Goal: Task Accomplishment & Management: Use online tool/utility

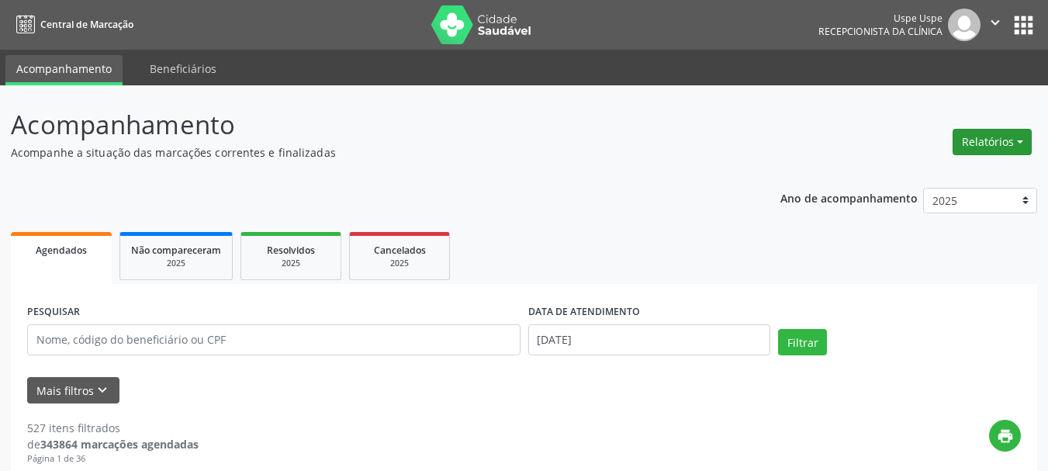
click at [972, 147] on button "Relatórios" at bounding box center [992, 142] width 79 height 26
click at [953, 186] on link "Procedimentos realizados" at bounding box center [949, 197] width 167 height 22
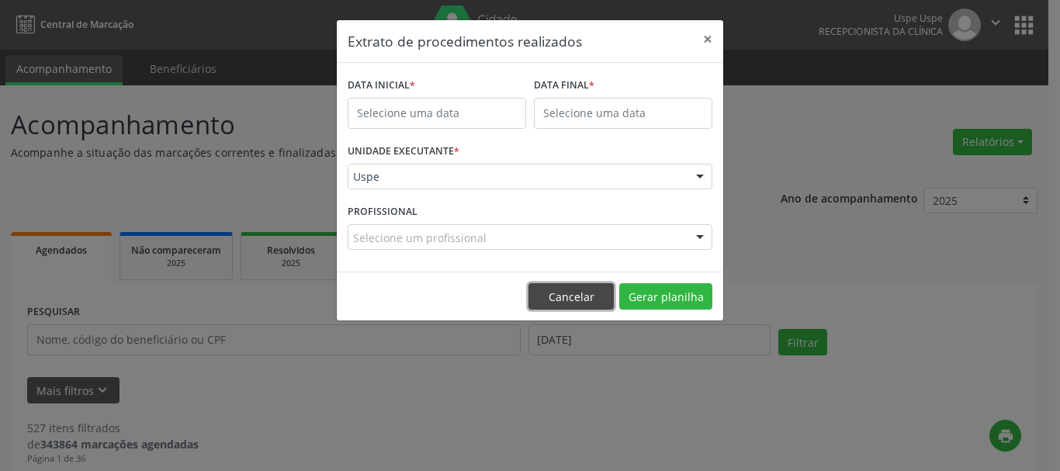
click at [585, 296] on button "Cancelar" at bounding box center [570, 296] width 85 height 26
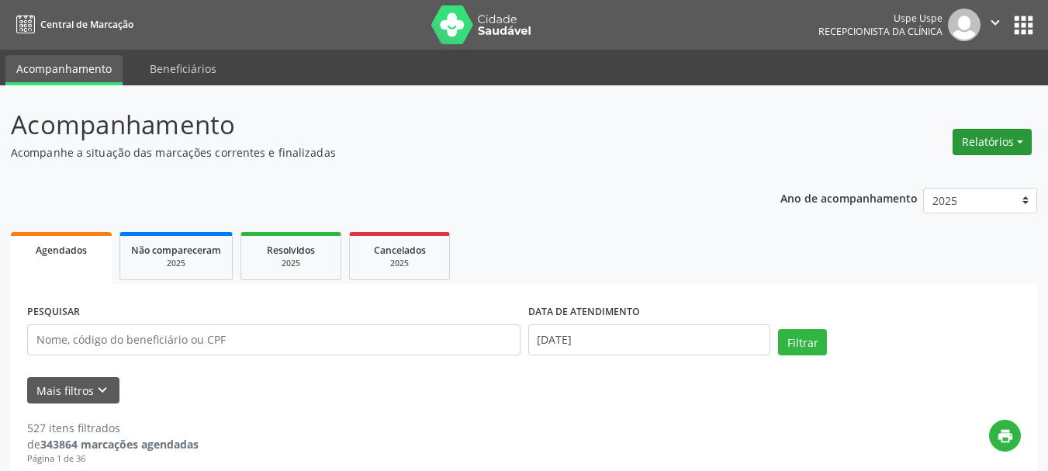
click at [994, 133] on button "Relatórios" at bounding box center [992, 142] width 79 height 26
click at [944, 172] on link "Agendamentos" at bounding box center [949, 176] width 167 height 22
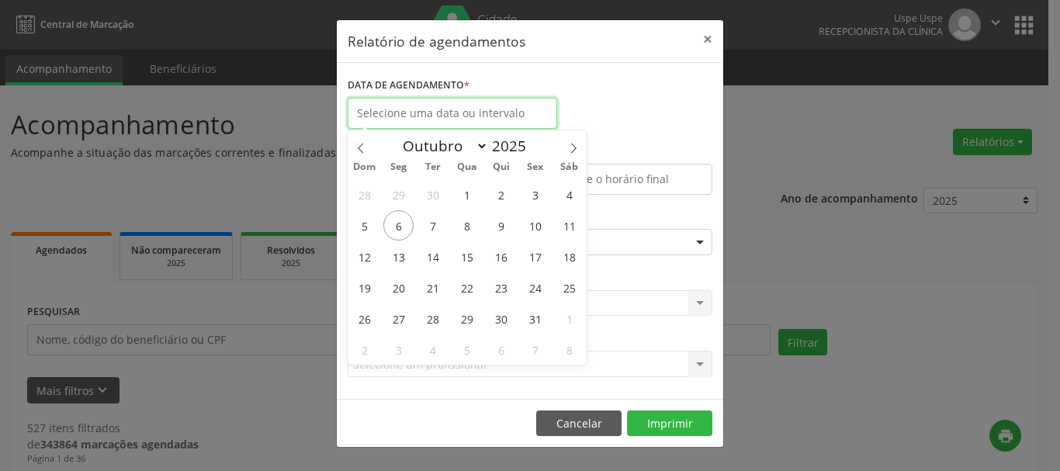
click at [395, 123] on input "text" at bounding box center [453, 113] width 210 height 31
click at [435, 215] on span "7" at bounding box center [433, 225] width 30 height 30
type input "[DATE]"
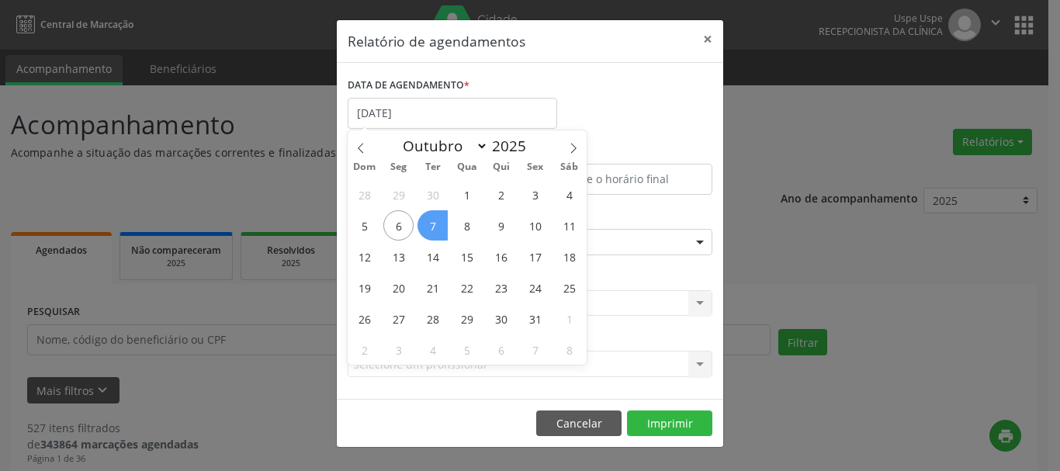
click at [435, 215] on span "7" at bounding box center [433, 225] width 30 height 30
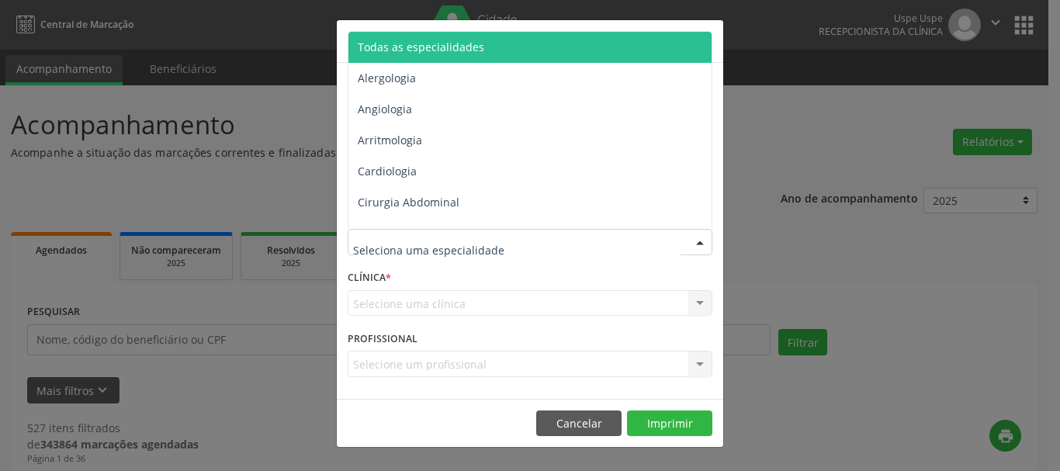
click at [431, 51] on span "Todas as especialidades" at bounding box center [421, 47] width 126 height 15
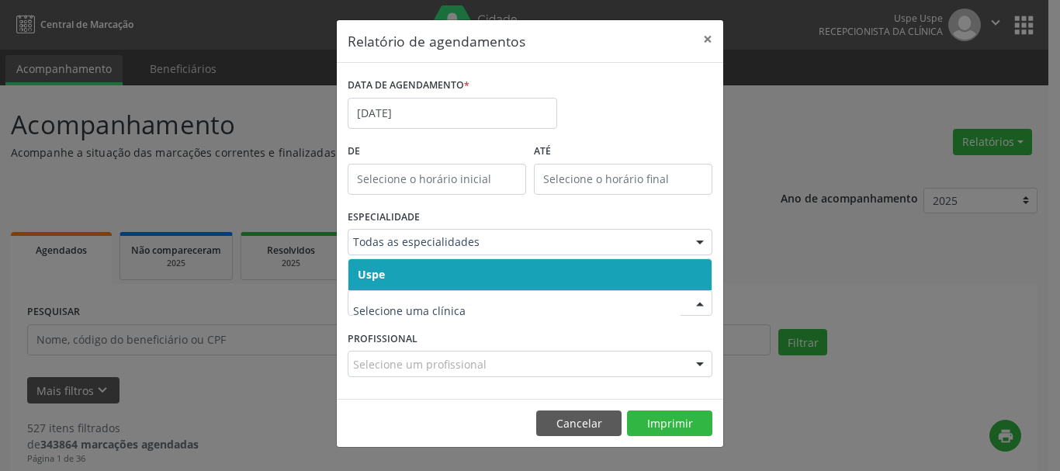
click at [405, 282] on span "Uspe" at bounding box center [529, 274] width 363 height 31
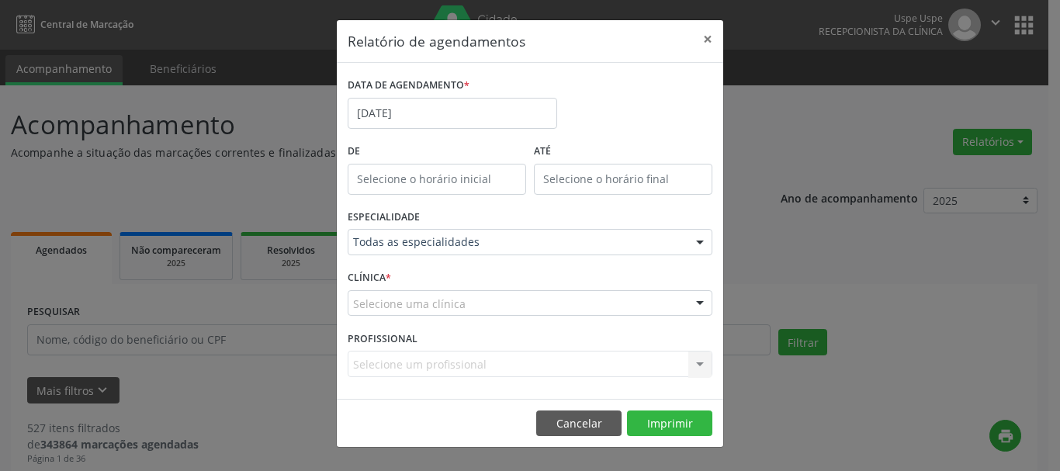
click at [405, 282] on span "Uspe" at bounding box center [529, 274] width 363 height 31
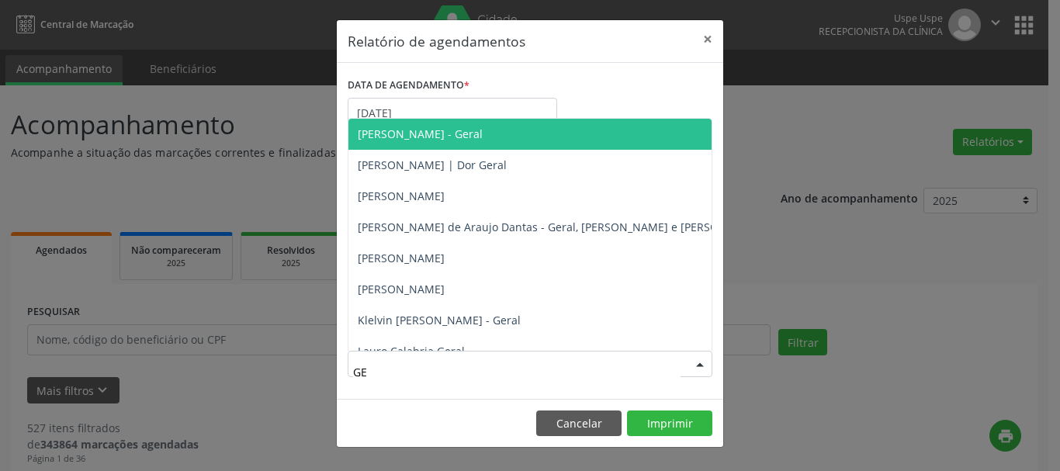
type input "GES"
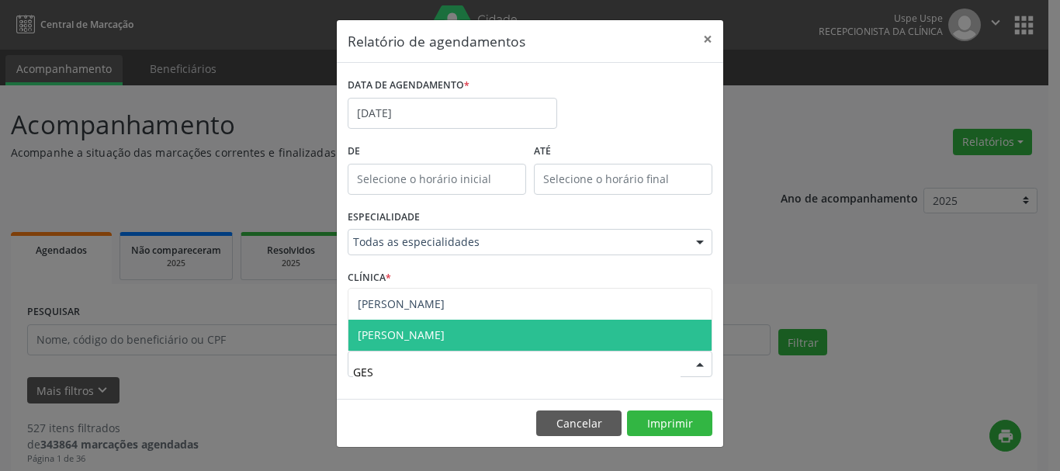
click at [420, 325] on span "[PERSON_NAME]" at bounding box center [529, 335] width 363 height 31
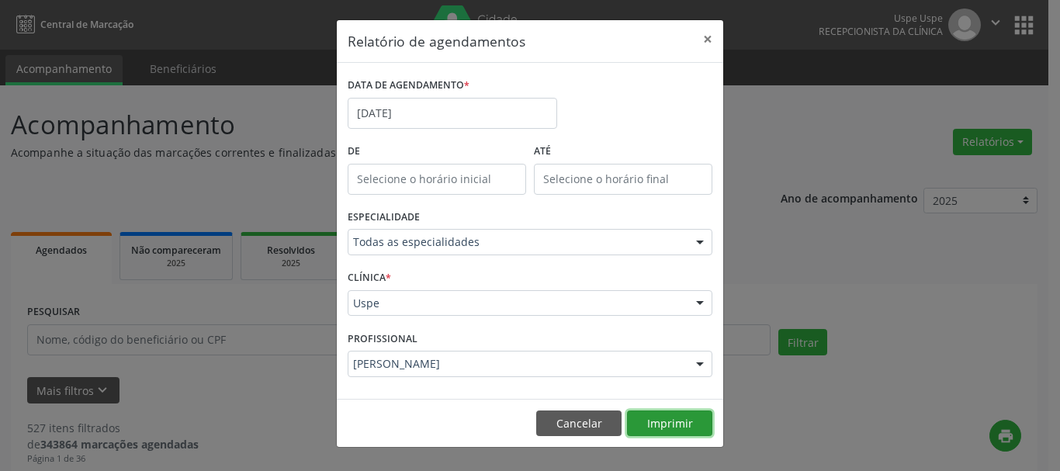
click at [677, 430] on button "Imprimir" at bounding box center [669, 424] width 85 height 26
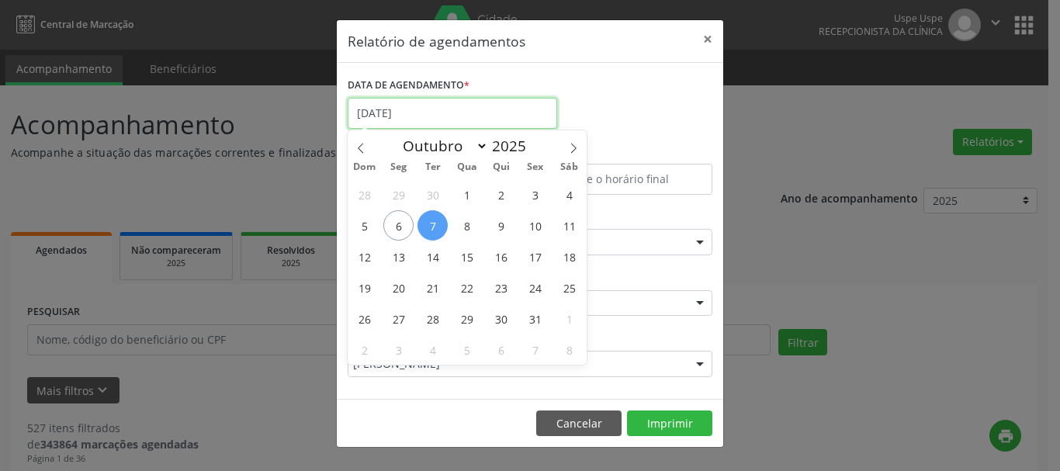
click at [433, 120] on input "[DATE]" at bounding box center [453, 113] width 210 height 31
click at [435, 231] on span "7" at bounding box center [433, 225] width 30 height 30
type input "[DATE]"
click at [435, 231] on span "7" at bounding box center [433, 225] width 30 height 30
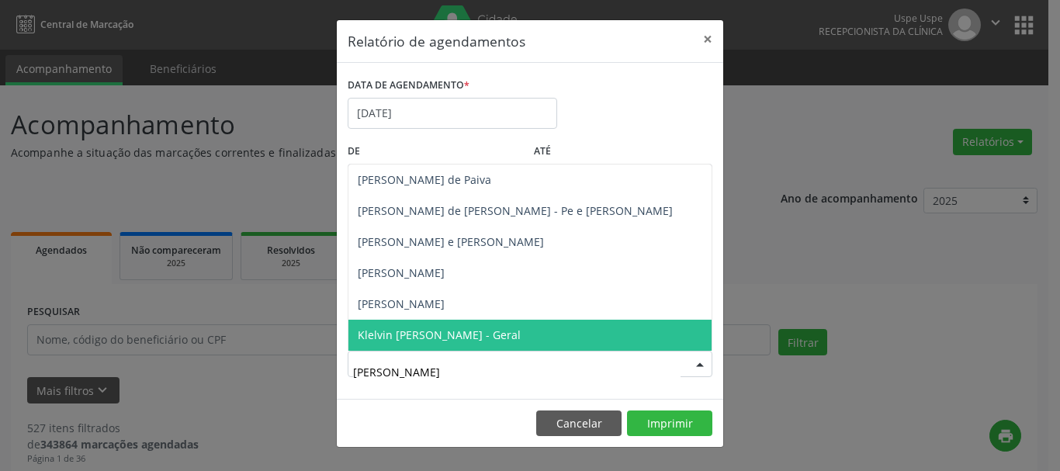
type input "[PERSON_NAME]"
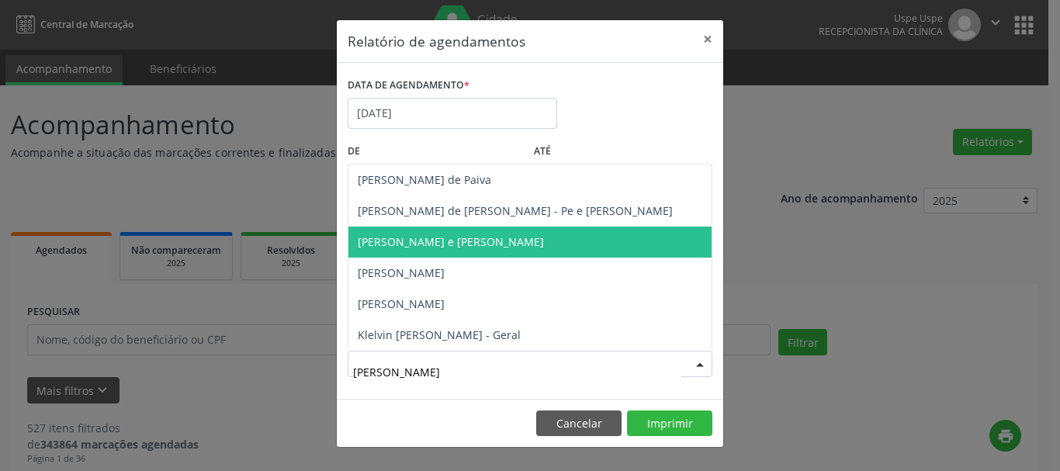
click at [443, 239] on span "[PERSON_NAME] e [PERSON_NAME]" at bounding box center [451, 241] width 186 height 15
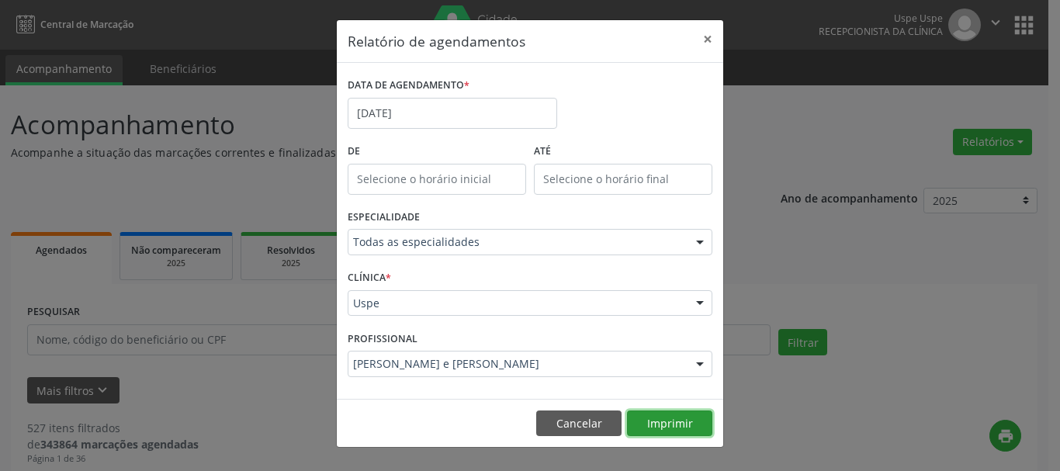
click at [668, 418] on button "Imprimir" at bounding box center [669, 424] width 85 height 26
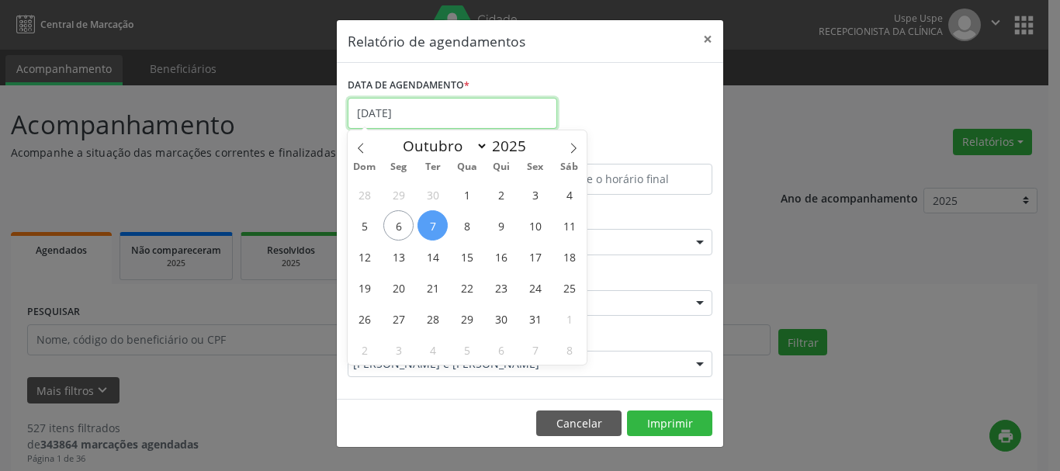
click at [404, 123] on input "[DATE]" at bounding box center [453, 113] width 210 height 31
click at [436, 224] on span "7" at bounding box center [433, 225] width 30 height 30
type input "[DATE]"
click at [436, 224] on span "7" at bounding box center [433, 225] width 30 height 30
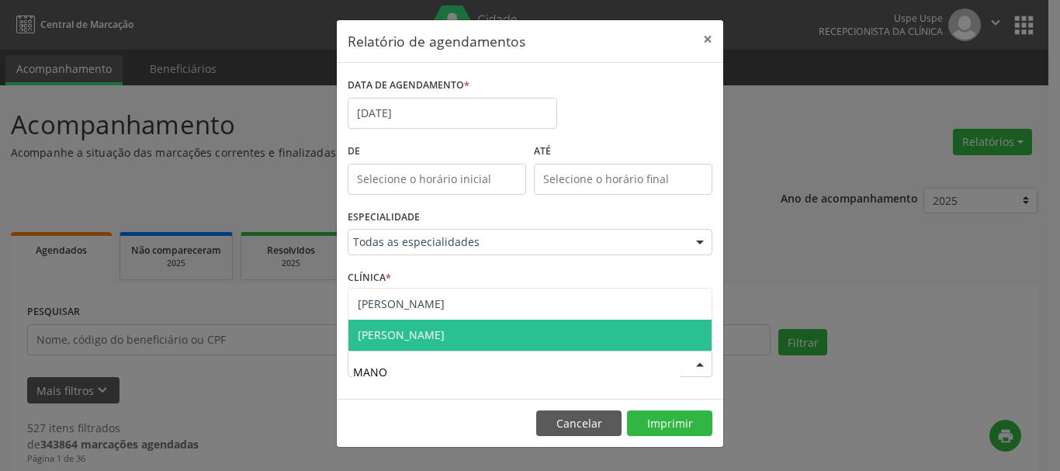
type input "MANOE"
click at [424, 342] on span "[PERSON_NAME]" at bounding box center [401, 334] width 87 height 15
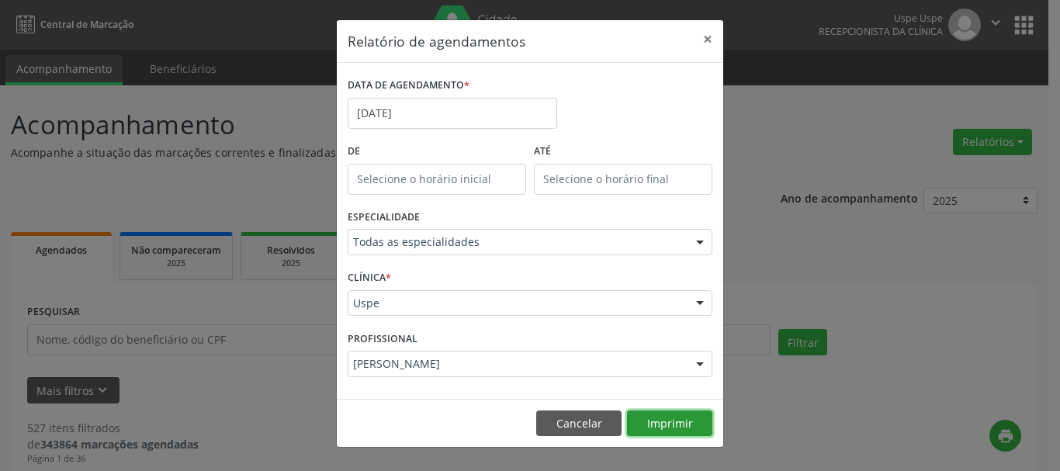
click at [674, 424] on button "Imprimir" at bounding box center [669, 424] width 85 height 26
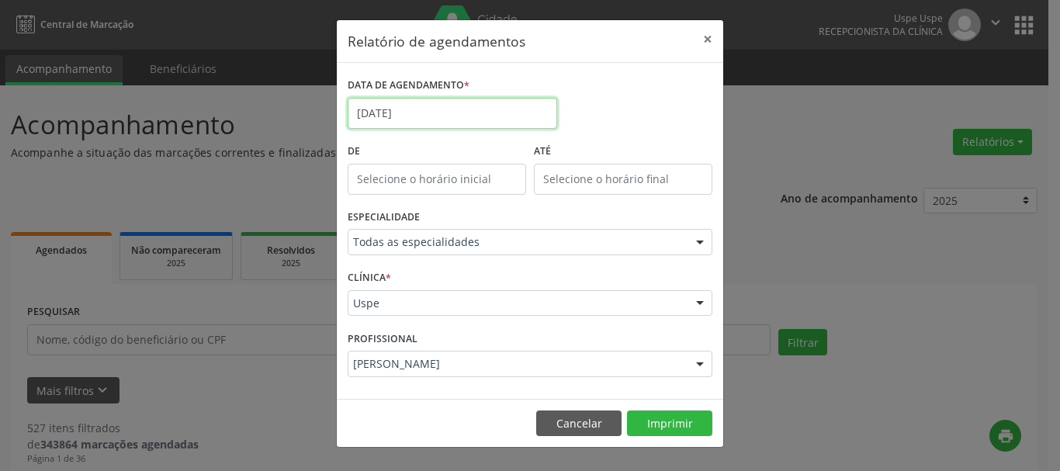
click at [370, 114] on input "[DATE]" at bounding box center [453, 113] width 210 height 31
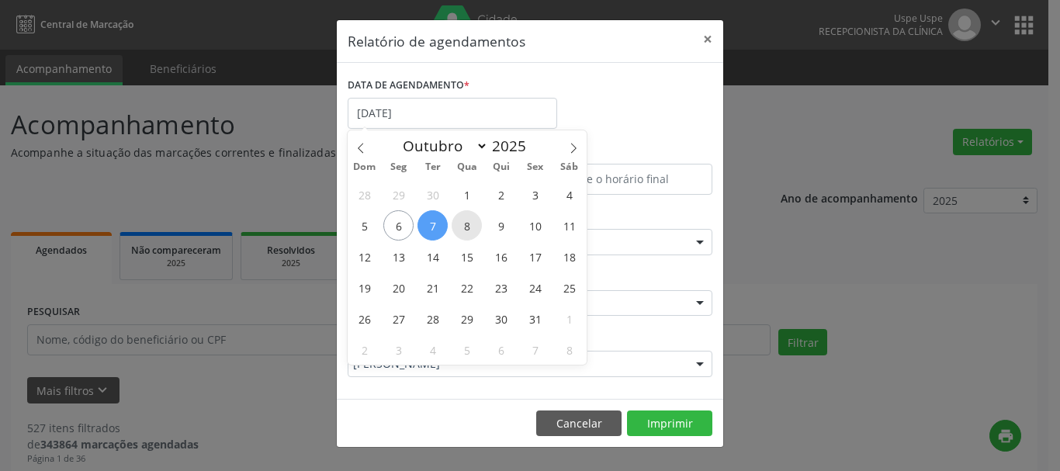
click at [456, 235] on span "8" at bounding box center [467, 225] width 30 height 30
type input "08/10/2025"
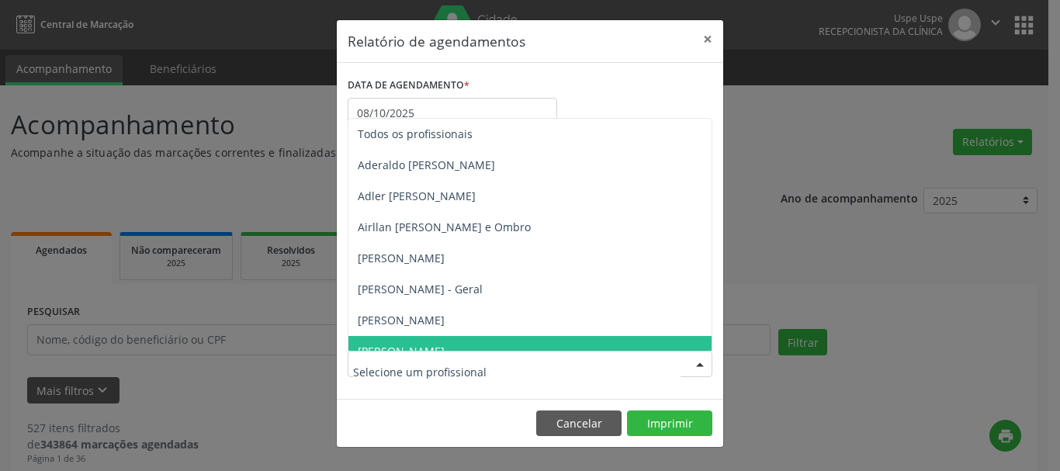
click at [435, 352] on div at bounding box center [530, 364] width 365 height 26
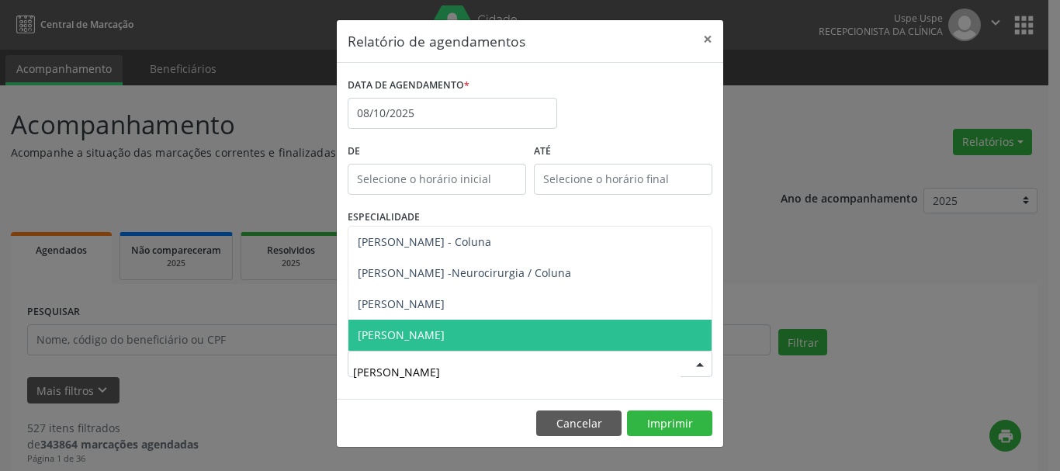
type input "RONA"
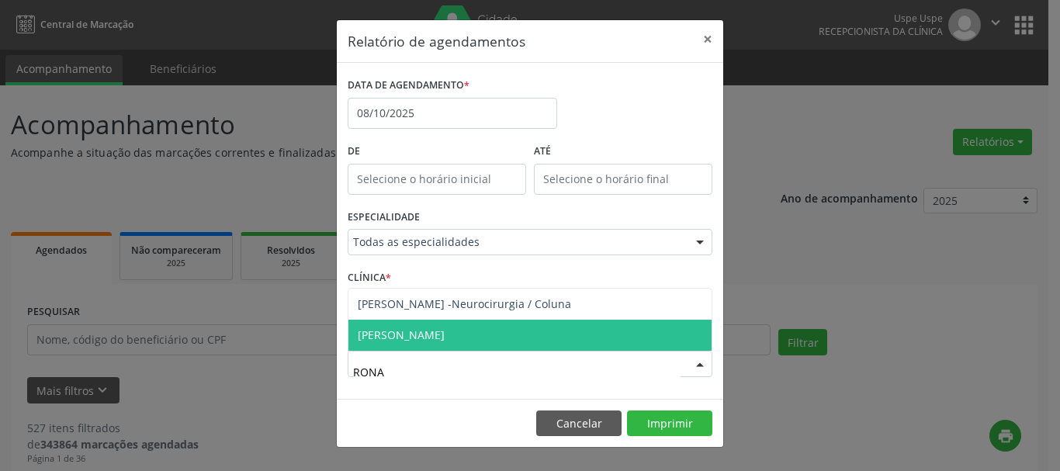
click at [425, 347] on span "[PERSON_NAME]" at bounding box center [529, 335] width 363 height 31
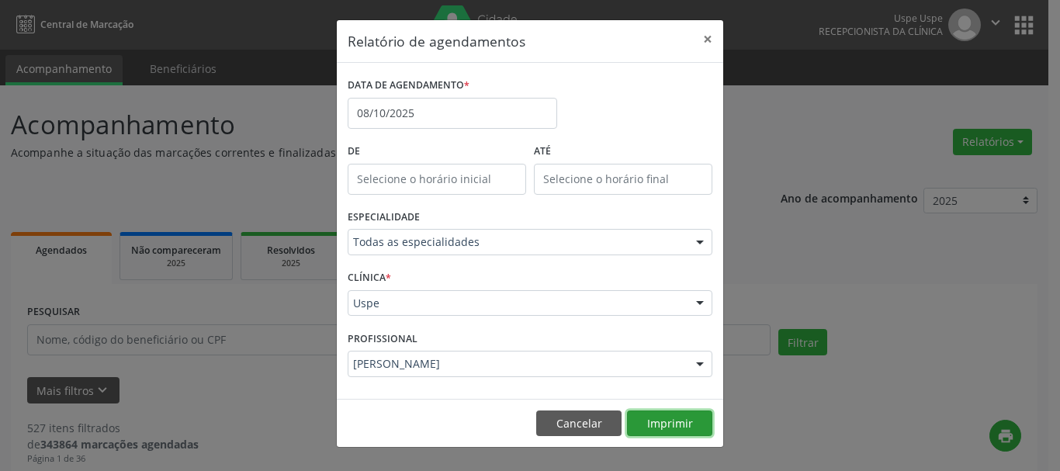
click at [684, 414] on button "Imprimir" at bounding box center [669, 424] width 85 height 26
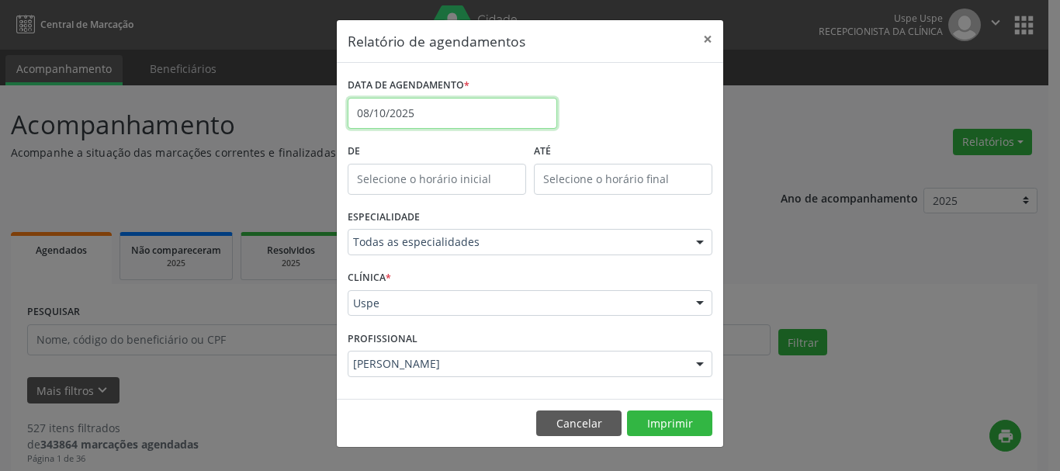
click at [434, 101] on input "08/10/2025" at bounding box center [453, 113] width 210 height 31
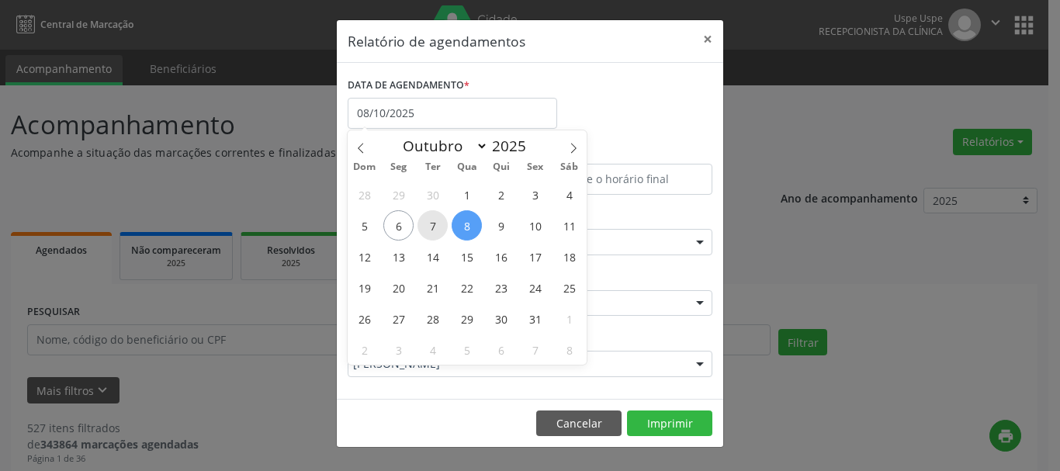
click at [428, 227] on span "7" at bounding box center [433, 225] width 30 height 30
type input "[DATE]"
click at [442, 225] on span "7" at bounding box center [433, 225] width 30 height 30
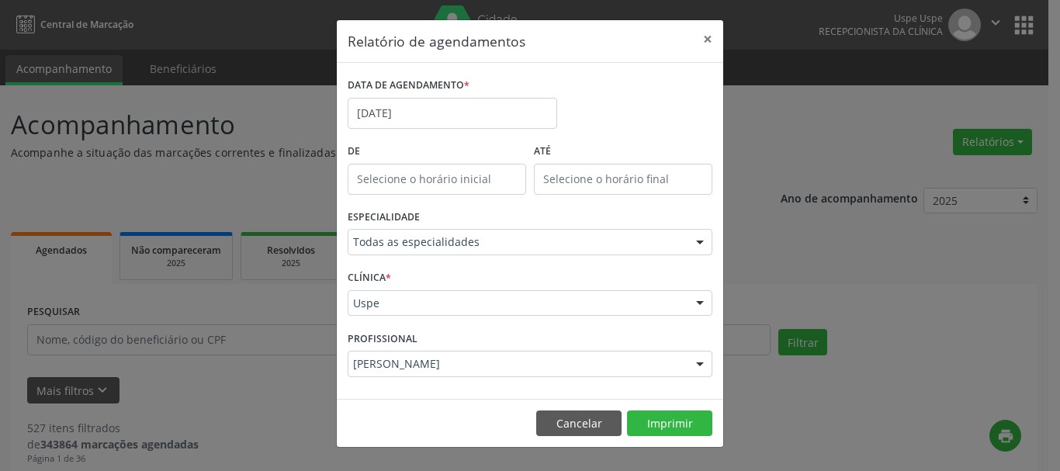
click at [442, 225] on div "ESPECIALIDADE Todas as especialidades Todas as especialidades Alergologia Angio…" at bounding box center [530, 236] width 373 height 61
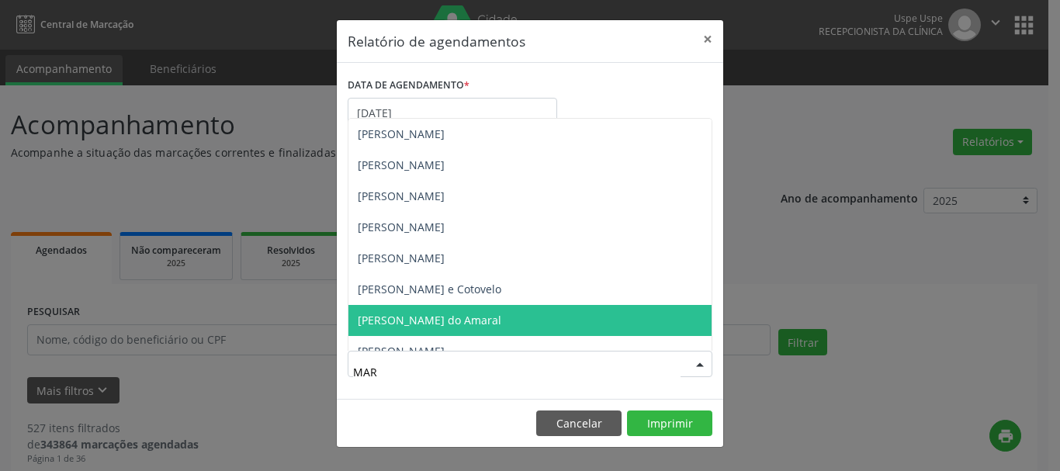
type input "MARI"
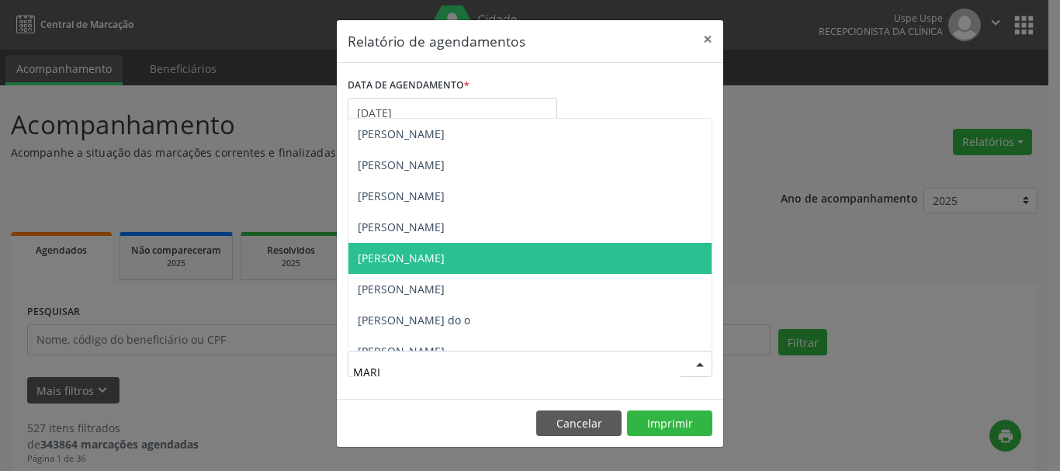
click at [426, 255] on span "[PERSON_NAME]" at bounding box center [401, 258] width 87 height 15
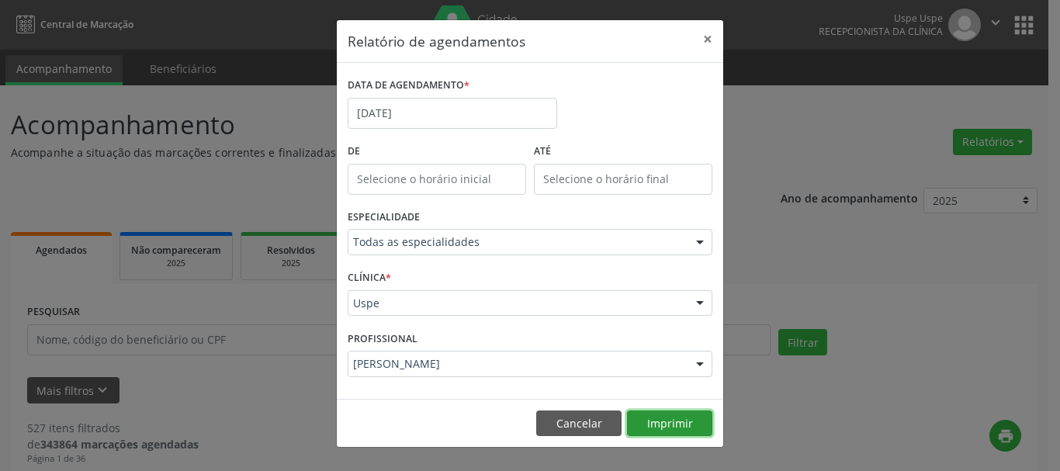
click at [679, 416] on button "Imprimir" at bounding box center [669, 424] width 85 height 26
click at [435, 78] on label "DATA DE AGENDAMENTO *" at bounding box center [409, 86] width 122 height 24
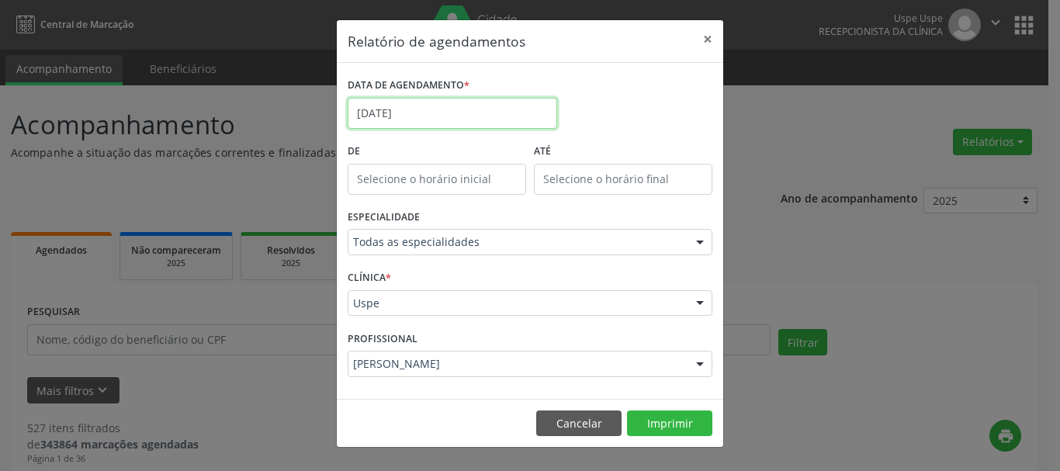
click at [457, 102] on input "[DATE]" at bounding box center [453, 113] width 210 height 31
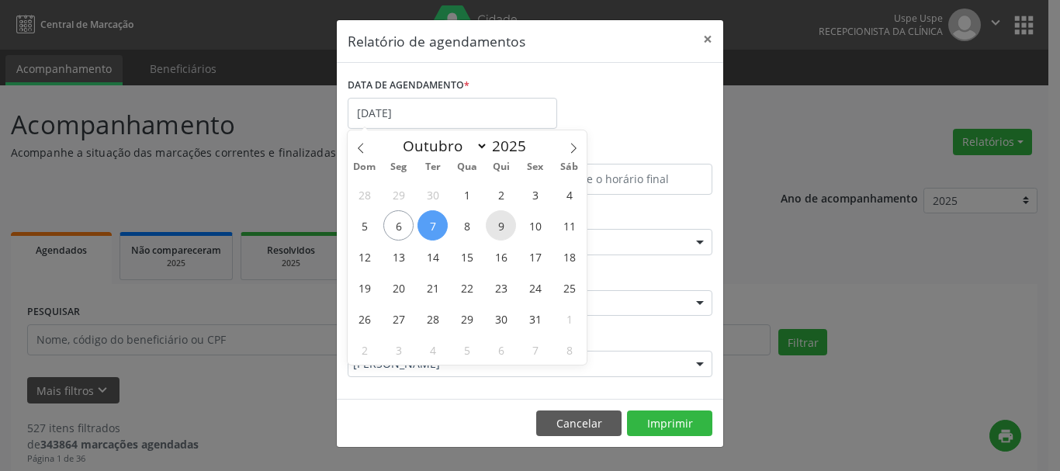
click at [499, 223] on span "9" at bounding box center [501, 225] width 30 height 30
type input "09/10/2025"
click at [499, 223] on span "9" at bounding box center [501, 225] width 30 height 30
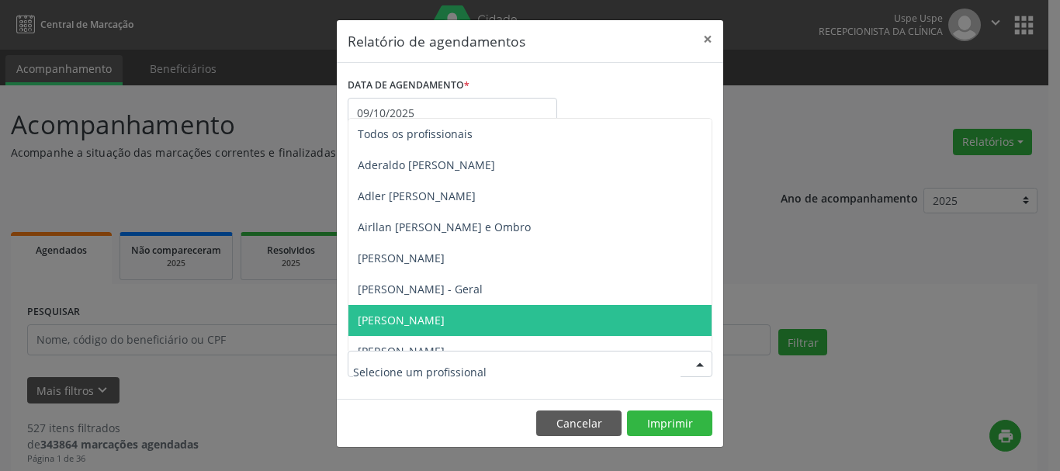
click at [476, 352] on div at bounding box center [530, 364] width 365 height 26
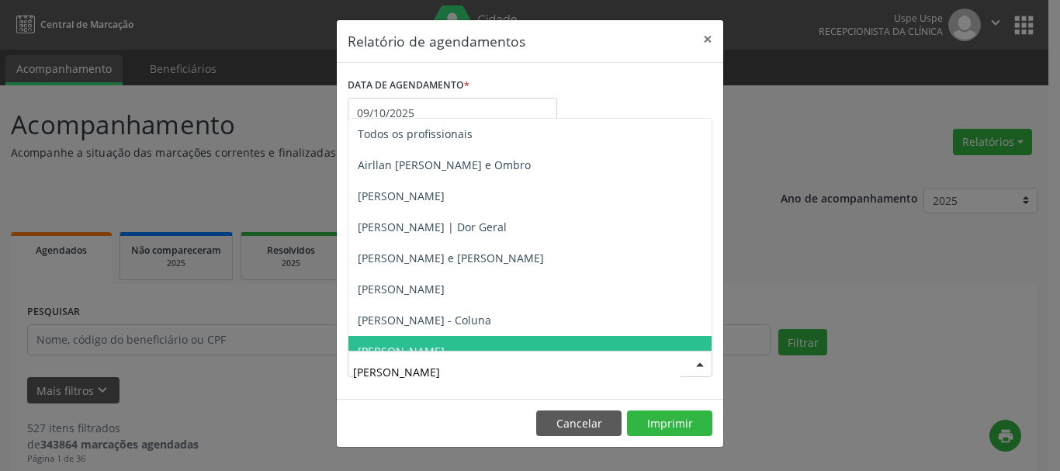
type input "RONA"
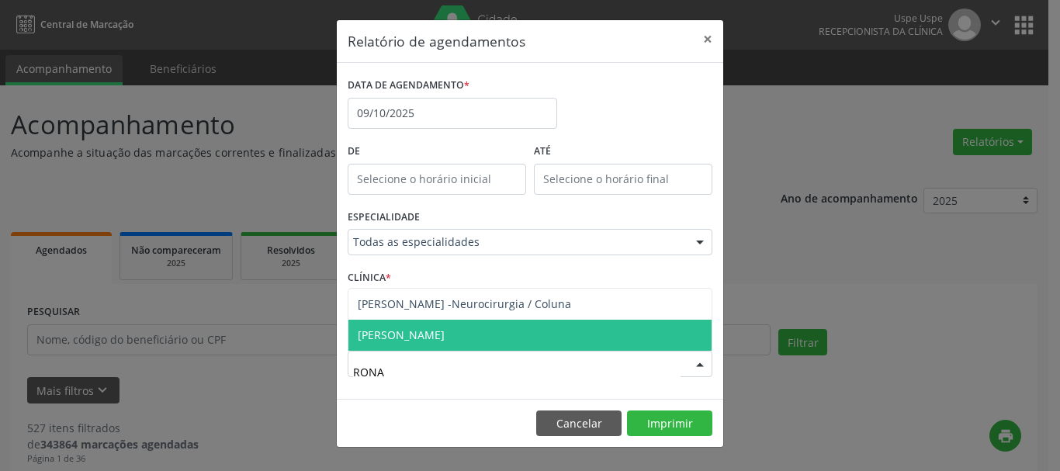
click at [482, 346] on span "[PERSON_NAME]" at bounding box center [529, 335] width 363 height 31
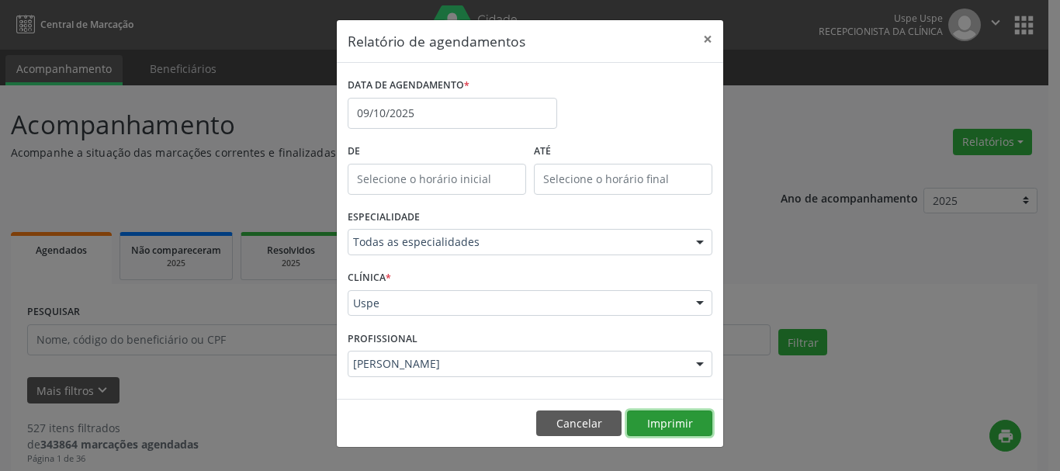
click at [661, 428] on button "Imprimir" at bounding box center [669, 424] width 85 height 26
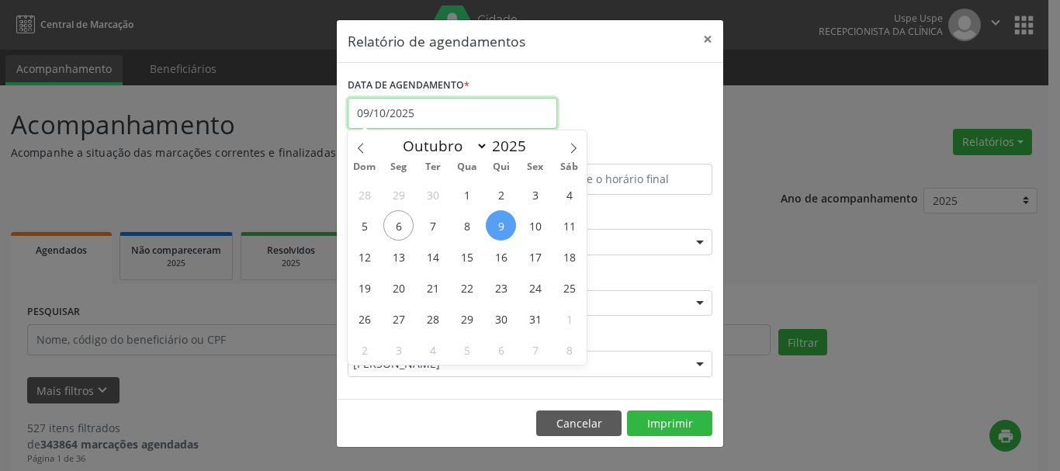
click at [426, 106] on input "09/10/2025" at bounding box center [453, 113] width 210 height 31
click at [527, 217] on span "10" at bounding box center [535, 225] width 30 height 30
type input "[DATE]"
click at [527, 217] on span "10" at bounding box center [535, 225] width 30 height 30
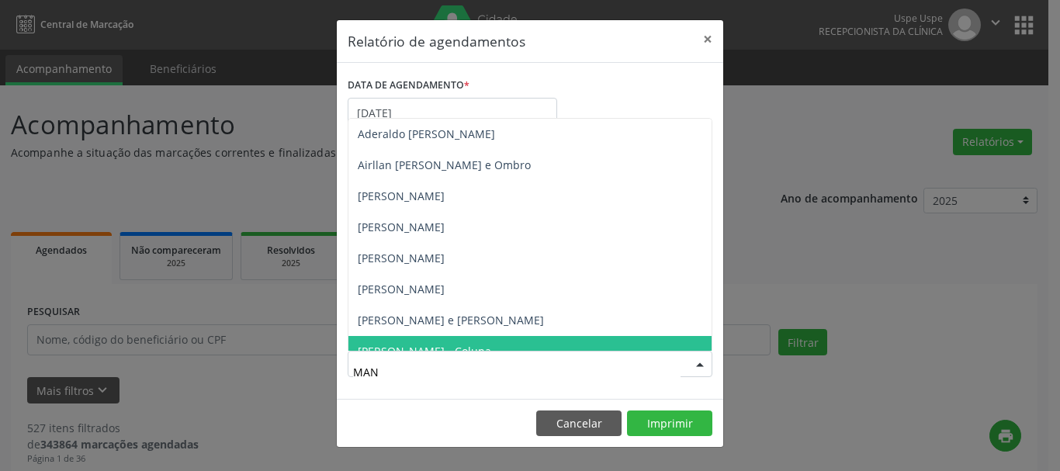
type input "MANO"
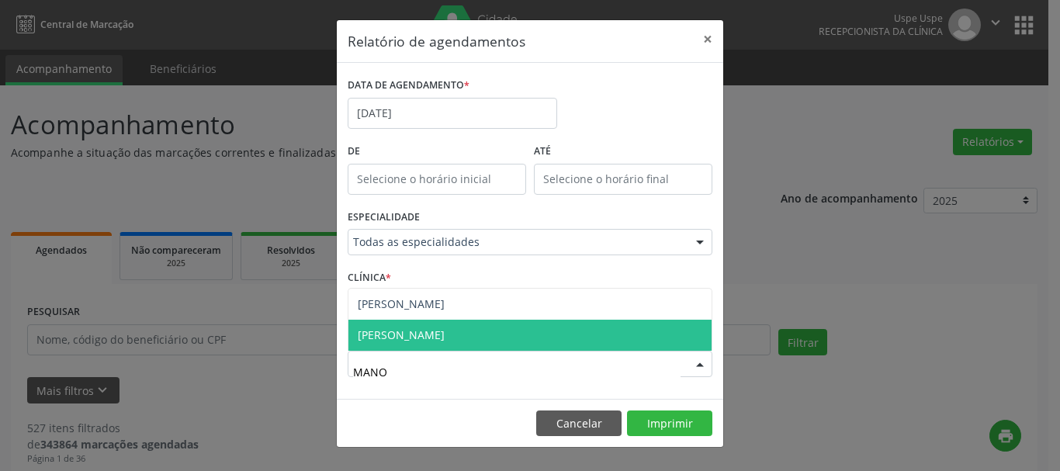
click at [421, 332] on span "[PERSON_NAME]" at bounding box center [401, 334] width 87 height 15
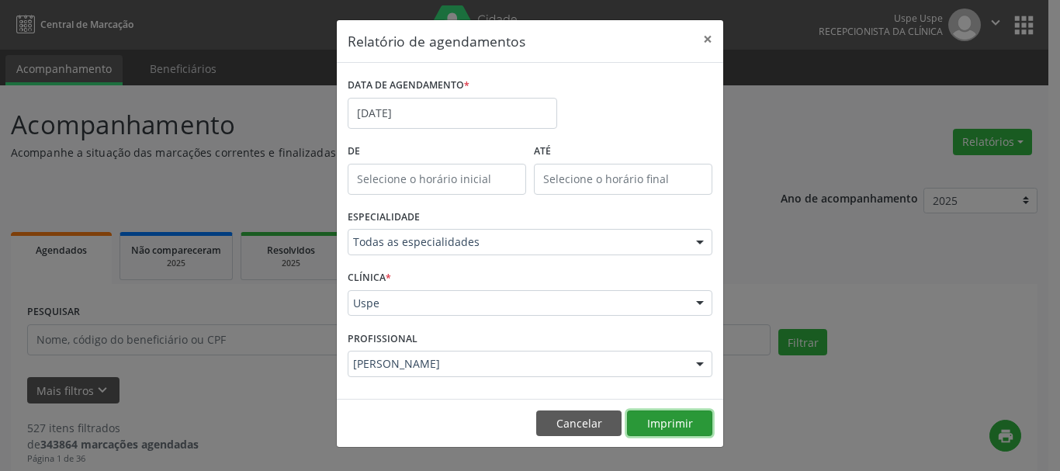
click at [695, 424] on button "Imprimir" at bounding box center [669, 424] width 85 height 26
